Goal: Task Accomplishment & Management: Use online tool/utility

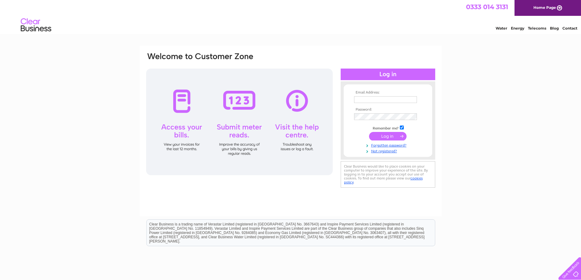
type input "andrew.lee@reedsrains.co.uk"
click at [389, 133] on input "submit" at bounding box center [388, 136] width 38 height 9
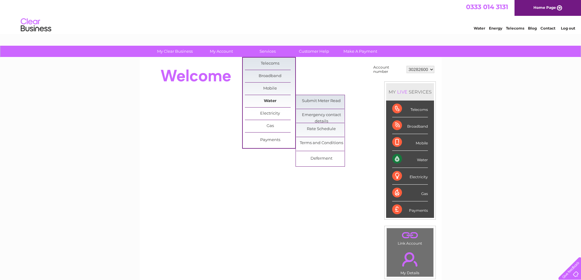
click at [266, 99] on link "Water" at bounding box center [270, 101] width 50 height 12
click at [318, 100] on link "Submit Meter Read" at bounding box center [321, 101] width 50 height 12
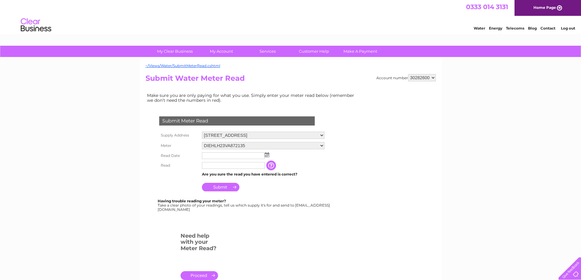
click at [268, 156] on img at bounding box center [267, 155] width 5 height 5
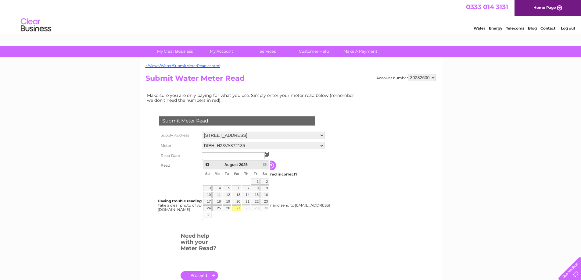
click at [239, 208] on link "27" at bounding box center [237, 209] width 10 height 6
type input "2025/08/27"
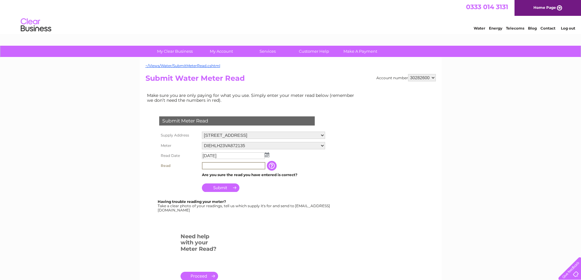
click at [216, 163] on input "text" at bounding box center [233, 165] width 63 height 7
type input "00013"
click at [218, 186] on input "Submit" at bounding box center [221, 187] width 38 height 9
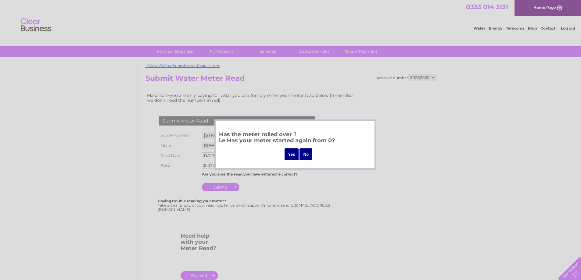
click at [309, 155] on input "No" at bounding box center [306, 155] width 13 height 12
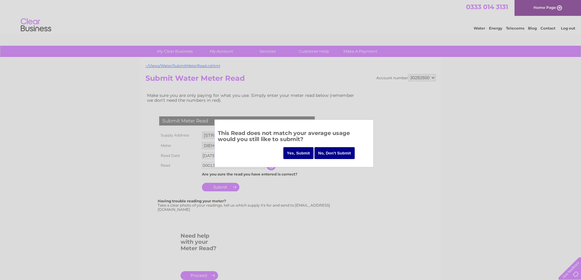
click at [300, 154] on input "Yes, Submit" at bounding box center [298, 153] width 31 height 12
